Goal: Navigation & Orientation: Find specific page/section

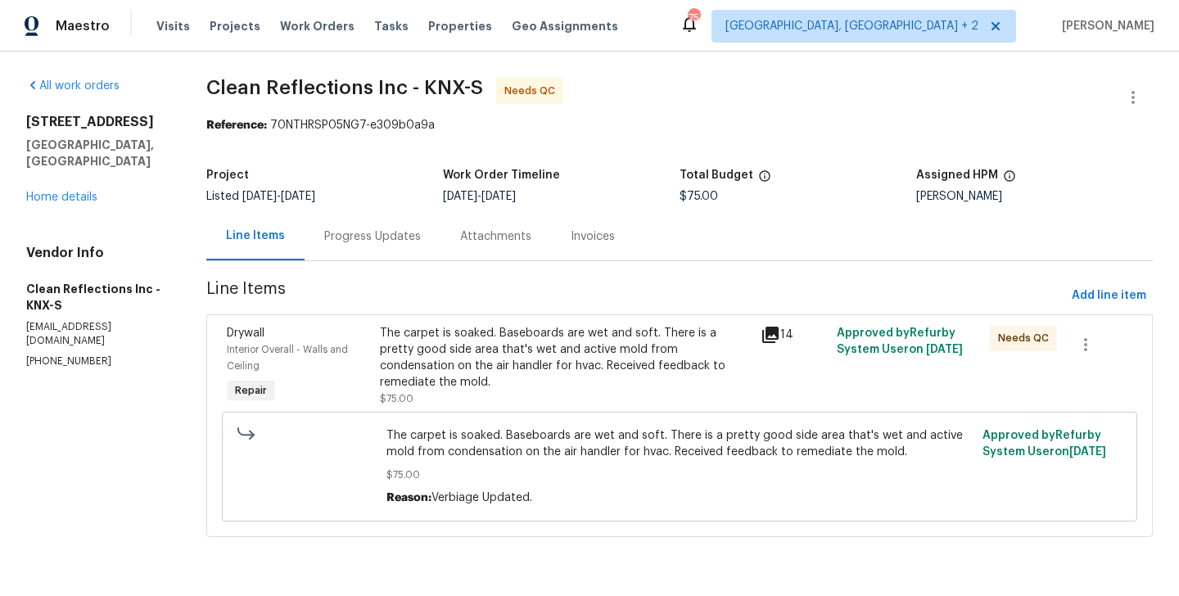
click at [412, 223] on div "Progress Updates" at bounding box center [373, 236] width 136 height 48
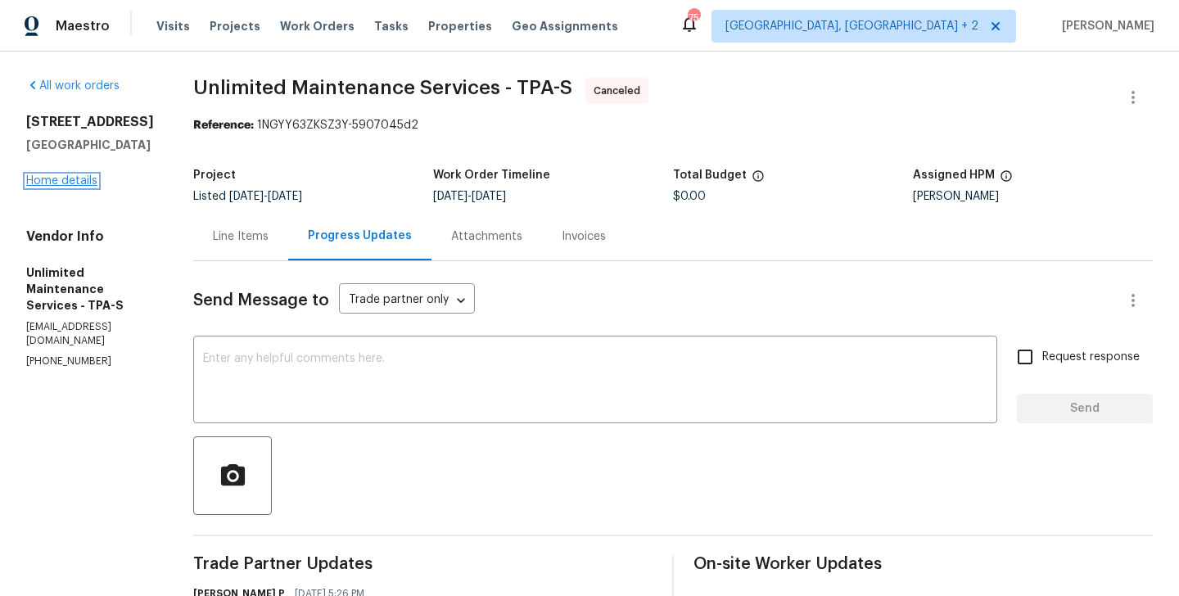
click at [57, 187] on link "Home details" at bounding box center [61, 180] width 71 height 11
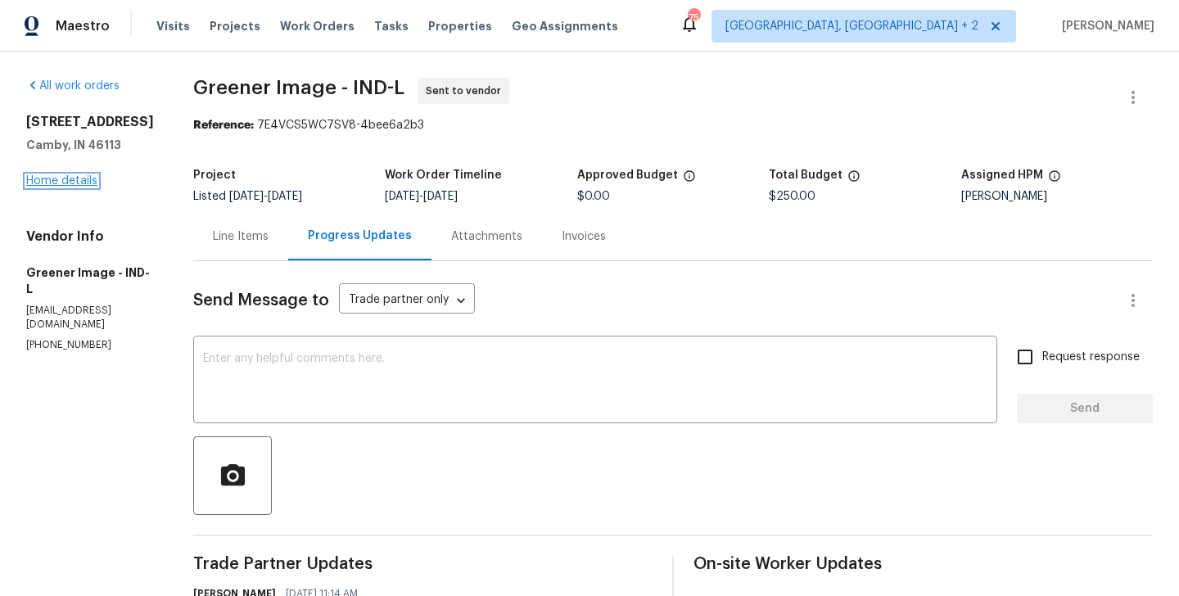
click at [84, 187] on link "Home details" at bounding box center [61, 180] width 71 height 11
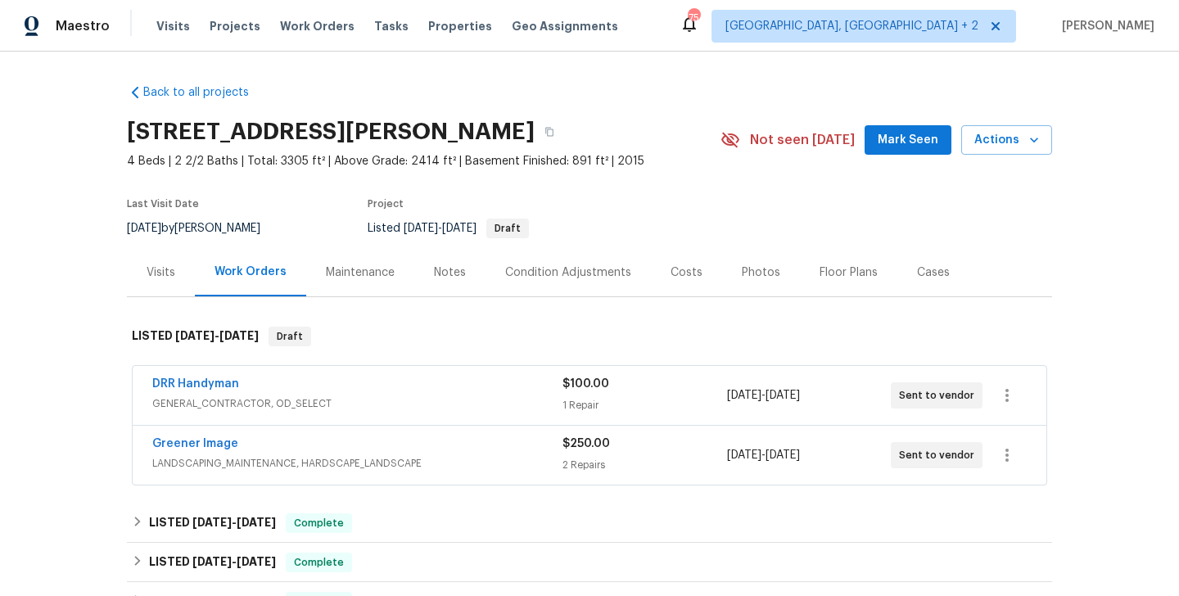
click at [285, 403] on span "GENERAL_CONTRACTOR, OD_SELECT" at bounding box center [357, 404] width 410 height 16
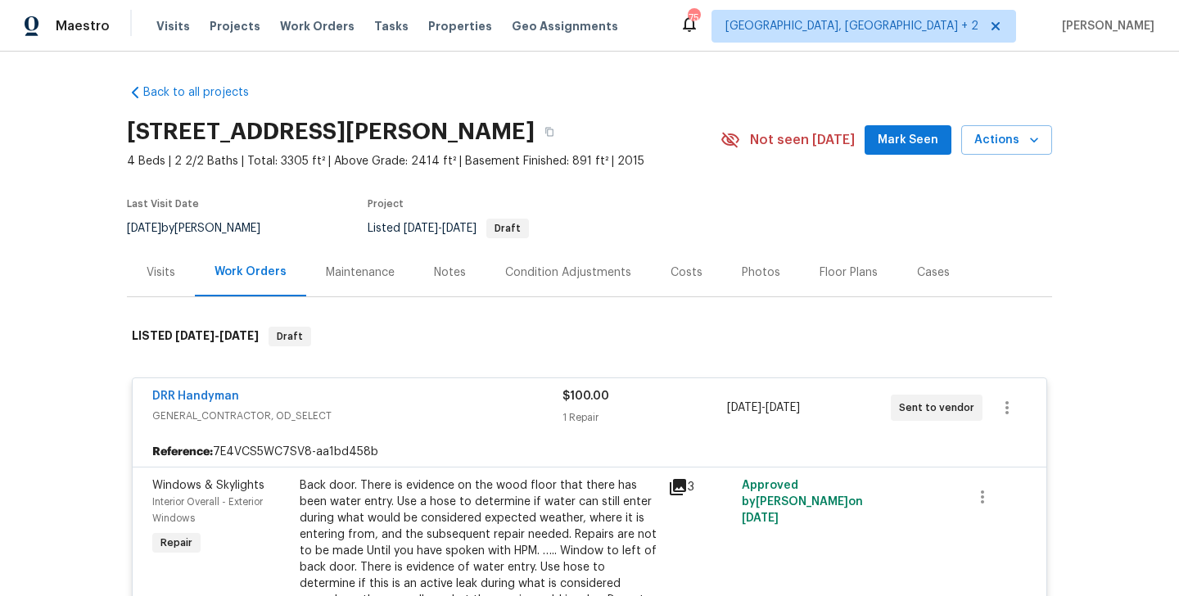
click at [334, 400] on div "DRR Handyman" at bounding box center [357, 398] width 410 height 20
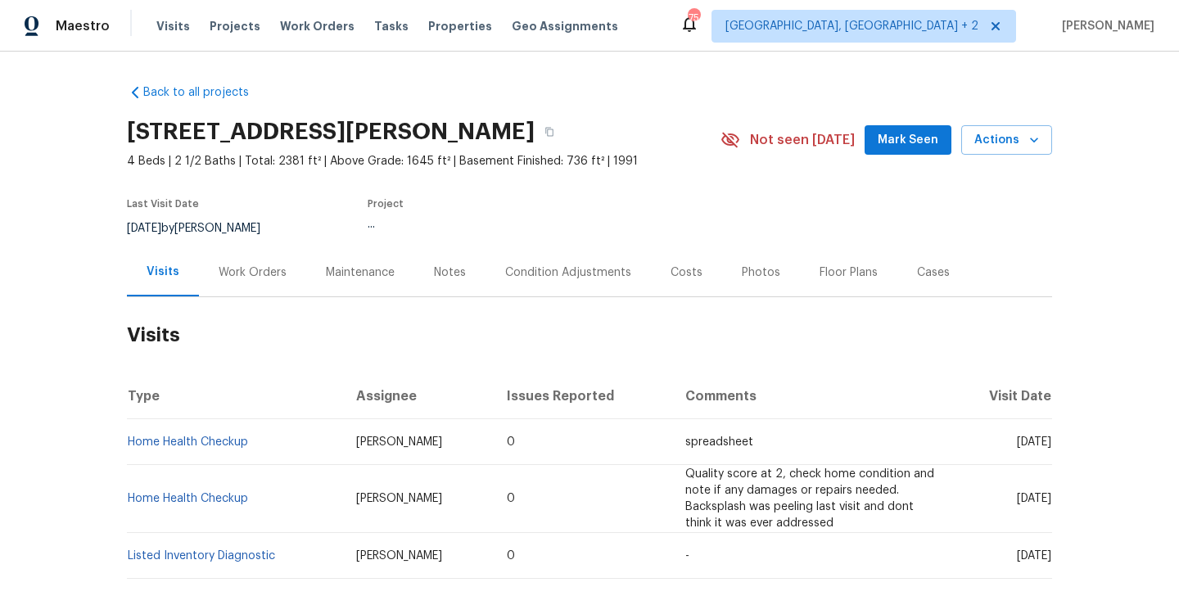
click at [247, 273] on div "Work Orders" at bounding box center [253, 272] width 68 height 16
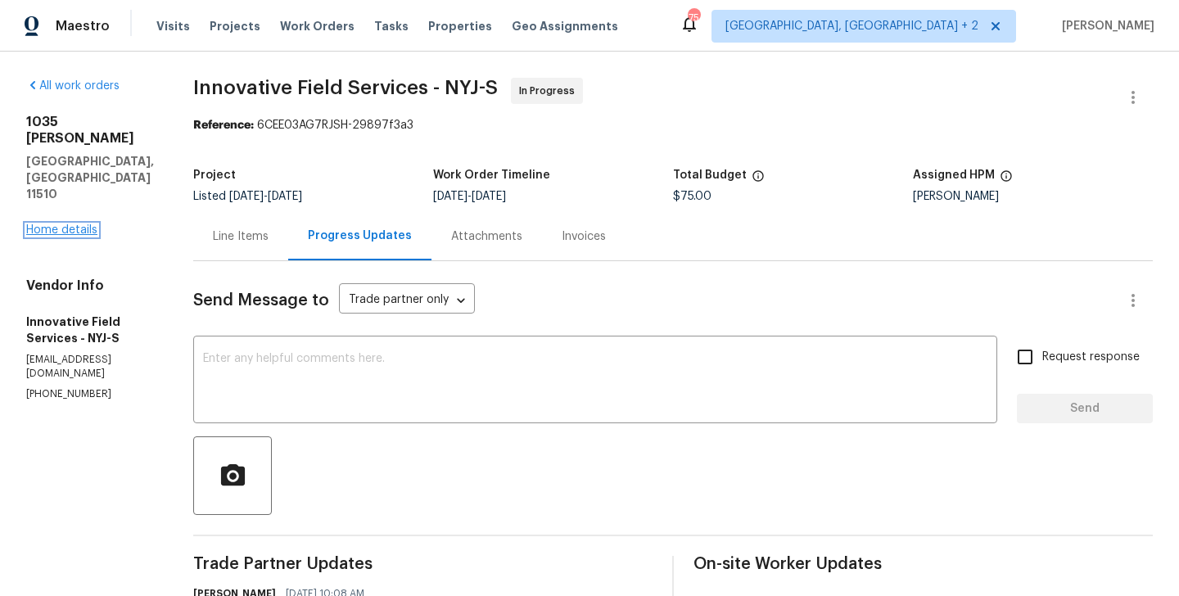
click at [90, 224] on link "Home details" at bounding box center [61, 229] width 71 height 11
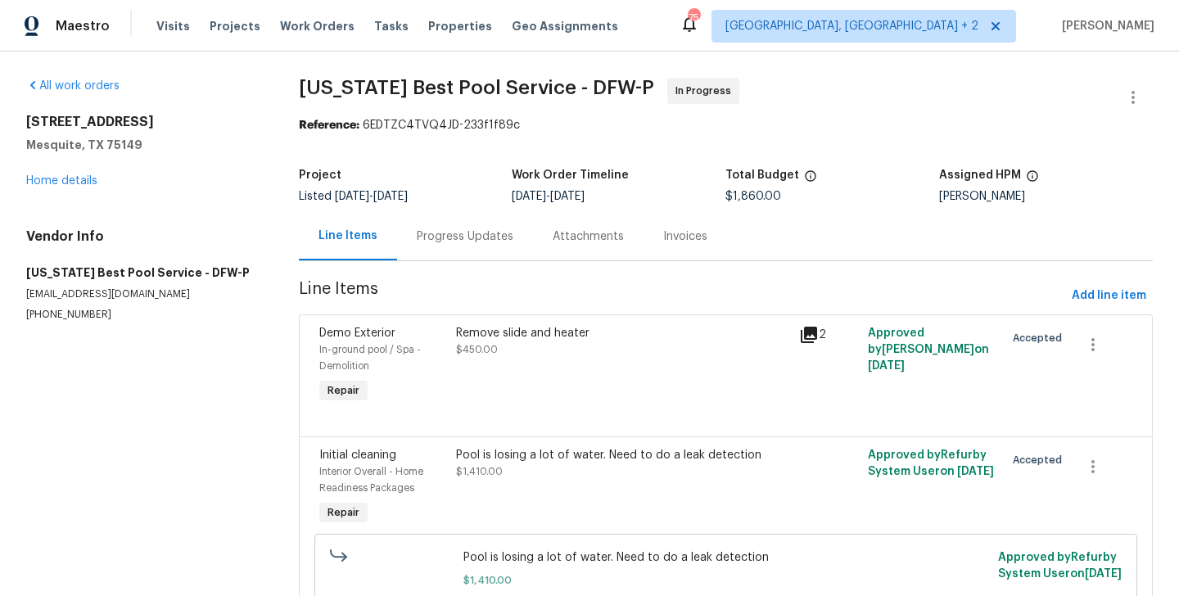
click at [414, 248] on div "Progress Updates" at bounding box center [465, 236] width 136 height 48
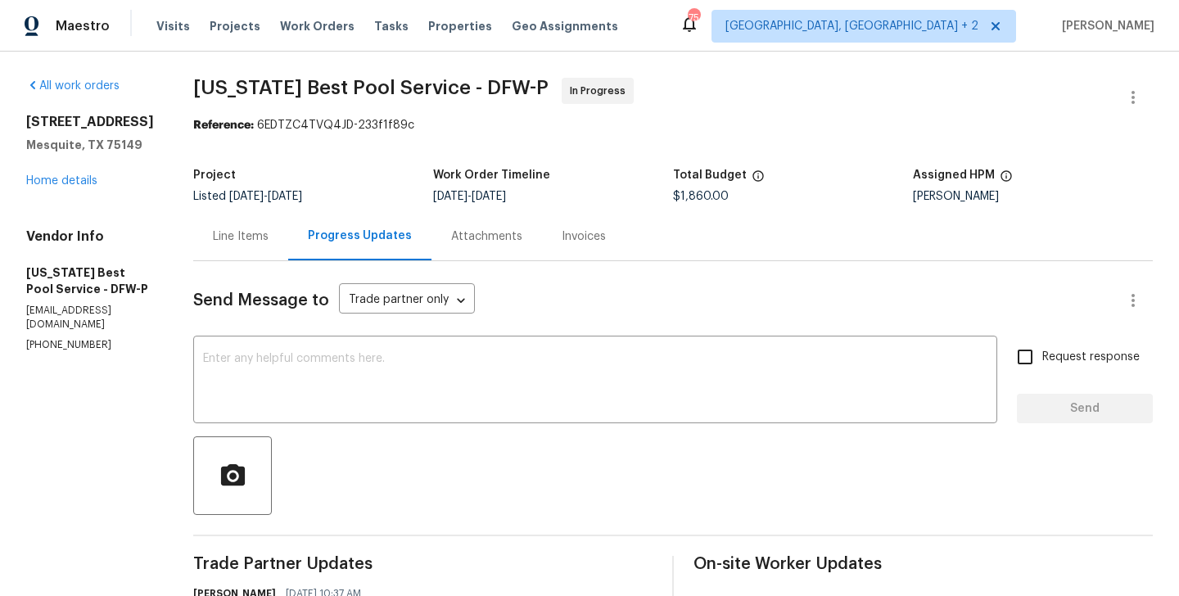
click at [71, 206] on div "All work orders 3147 Wichita Dr Mesquite, TX 75149 Home details Vendor Info Tex…" at bounding box center [90, 215] width 128 height 274
click at [70, 187] on link "Home details" at bounding box center [61, 180] width 71 height 11
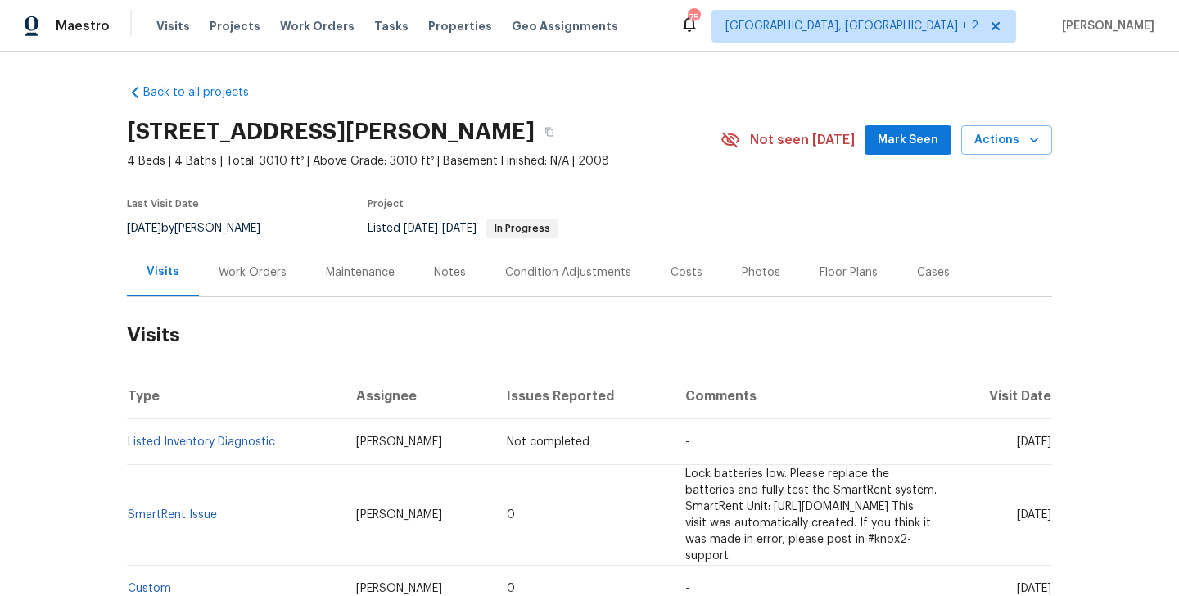
click at [278, 275] on div "Work Orders" at bounding box center [253, 272] width 68 height 16
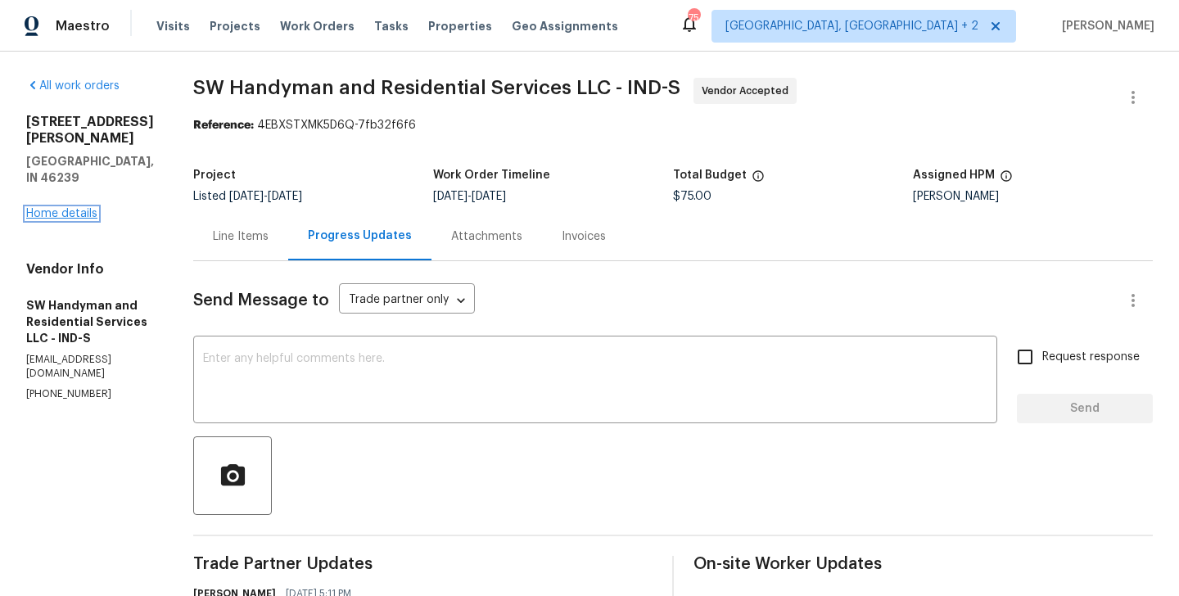
click at [88, 208] on link "Home details" at bounding box center [61, 213] width 71 height 11
